Goal: Check status

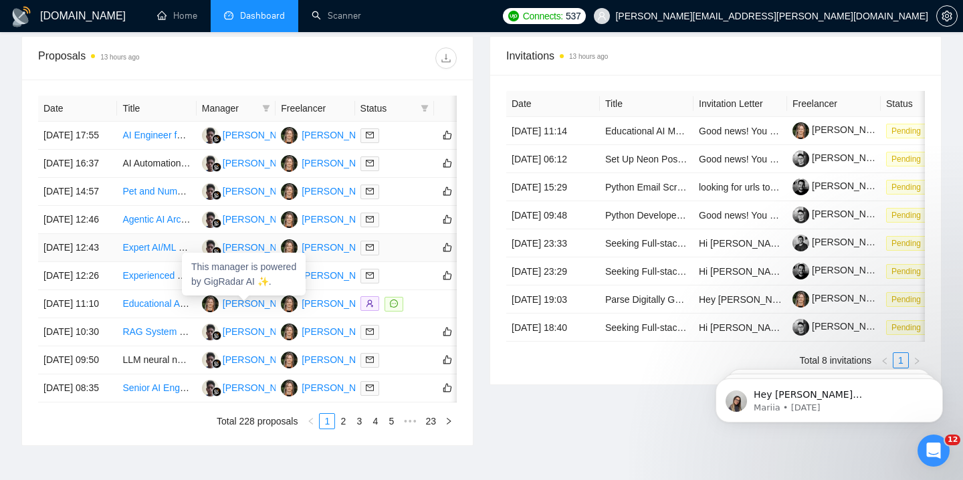
scroll to position [513, 0]
